Goal: Find specific page/section: Find specific page/section

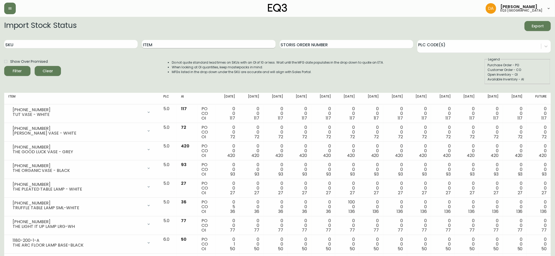
click at [198, 44] on input "Item" at bounding box center [208, 44] width 133 height 8
click at [4, 66] on button "Filter" at bounding box center [17, 71] width 26 height 10
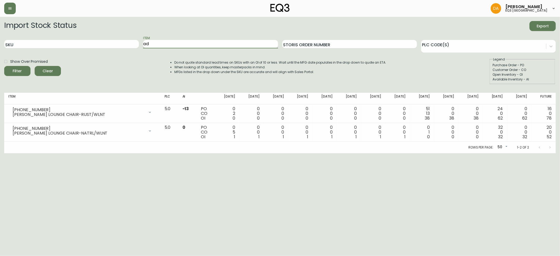
type input "a"
type input "[PERSON_NAME]"
click at [4, 66] on button "Filter" at bounding box center [17, 71] width 26 height 10
drag, startPoint x: 167, startPoint y: 45, endPoint x: 109, endPoint y: 45, distance: 58.3
click at [109, 45] on div "SKU Item [PERSON_NAME] Storis Order Number PLC Code(s)" at bounding box center [280, 44] width 552 height 17
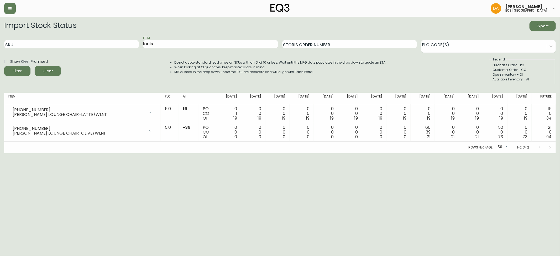
type input "louis"
click at [4, 66] on button "Filter" at bounding box center [17, 71] width 26 height 10
drag, startPoint x: 185, startPoint y: 44, endPoint x: 104, endPoint y: 48, distance: 80.7
click at [109, 50] on div "SKU Item [PERSON_NAME] Order Number PLC Code(s)" at bounding box center [280, 44] width 552 height 17
type input "station"
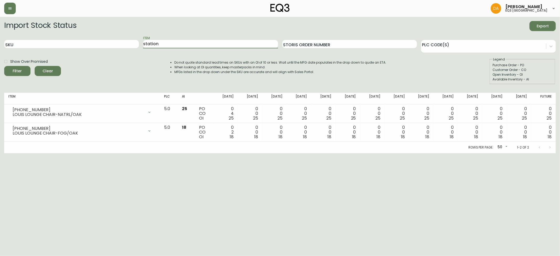
click at [4, 66] on button "Filter" at bounding box center [17, 71] width 26 height 10
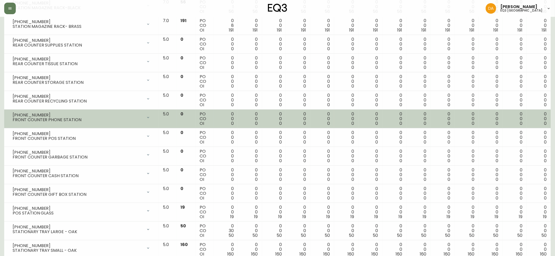
scroll to position [122, 0]
